Goal: Task Accomplishment & Management: Use online tool/utility

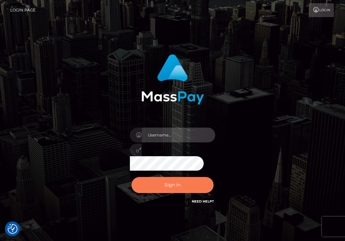
type input "aluasupport"
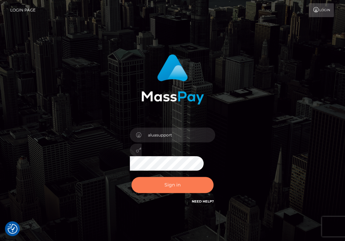
click at [169, 187] on button "Sign in" at bounding box center [172, 185] width 82 height 16
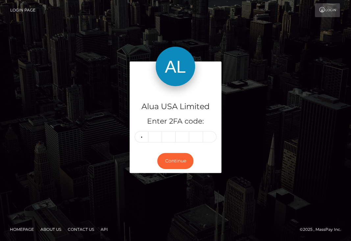
type input "1"
type input "7"
type input "9"
type input "6"
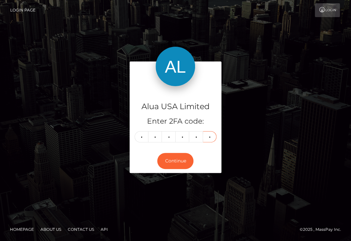
type input "7"
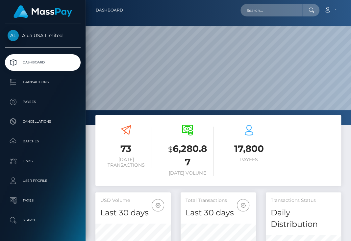
scroll to position [128, 75]
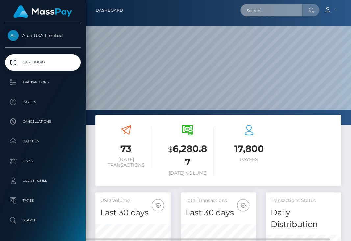
click at [267, 6] on input "text" at bounding box center [272, 10] width 62 height 13
paste input "57da87bc933d4c000f1dbc69"
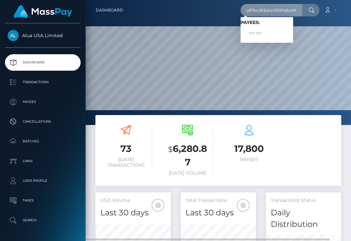
scroll to position [0, 0]
click at [276, 11] on input "57da87bc933d4c000f1dbc69" at bounding box center [272, 10] width 62 height 13
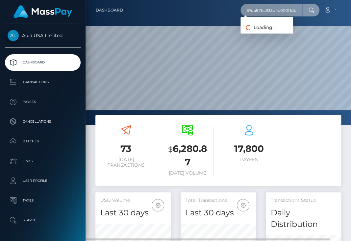
paste input "62128099299d9c0d9d2be53b"
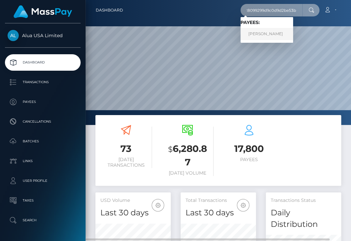
type input "62128099299d9c0d9d2be53b"
click at [267, 35] on link "Leilani Dominguez" at bounding box center [267, 34] width 53 height 12
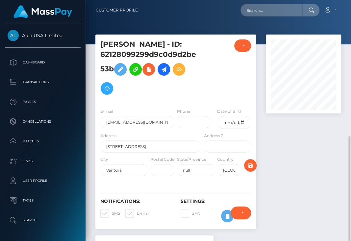
scroll to position [175, 0]
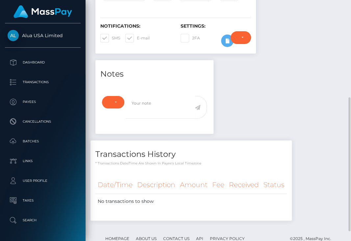
click at [226, 40] on div "Require ID/Selfie Verification Do not require Paid by payee Require ID/Selfie V…" at bounding box center [241, 40] width 30 height 19
click at [225, 43] on icon at bounding box center [227, 41] width 8 height 8
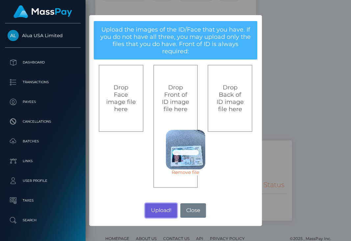
click at [166, 214] on button "Upload!" at bounding box center [161, 210] width 32 height 14
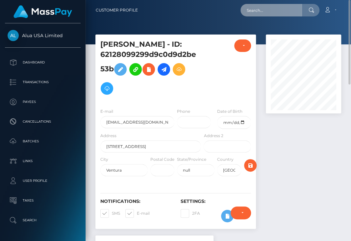
click at [272, 9] on input "text" at bounding box center [272, 10] width 62 height 13
paste input "64707915011de2dd24008fd0"
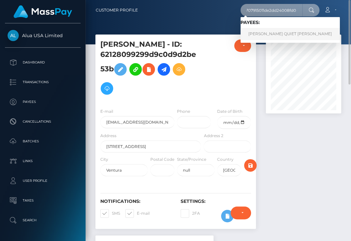
type input "64707915011de2dd24008fd0"
drag, startPoint x: 263, startPoint y: 34, endPoint x: 270, endPoint y: 38, distance: 8.4
click at [263, 34] on link "NOEMI QUIET BASMAYOR SANCHA" at bounding box center [290, 34] width 99 height 12
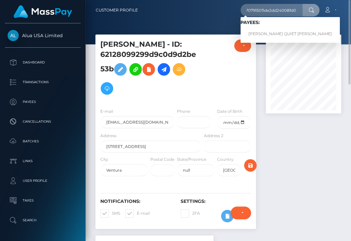
scroll to position [0, 0]
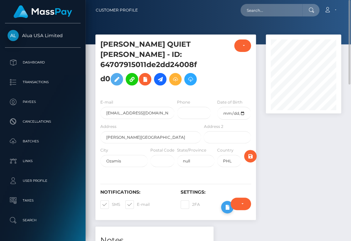
click at [223, 212] on icon at bounding box center [227, 207] width 8 height 8
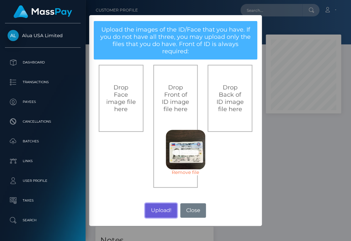
click at [155, 210] on button "Upload!" at bounding box center [161, 210] width 32 height 14
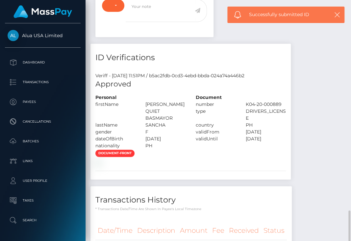
scroll to position [351, 0]
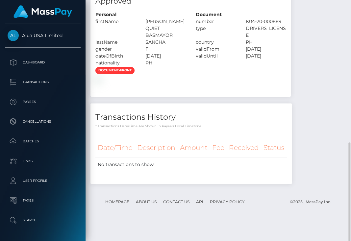
scroll to position [79, 75]
